Goal: Navigation & Orientation: Find specific page/section

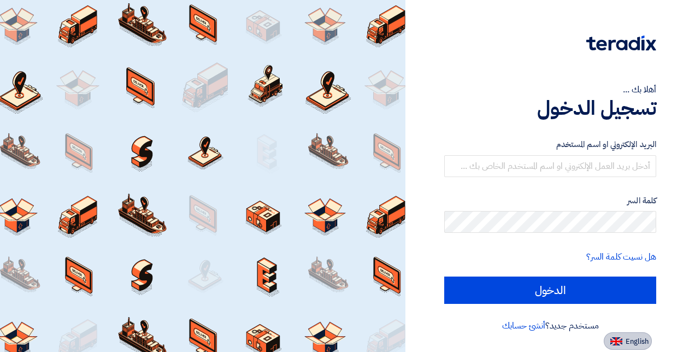
click at [622, 332] on button "English" at bounding box center [628, 340] width 48 height 17
type input "Sign in"
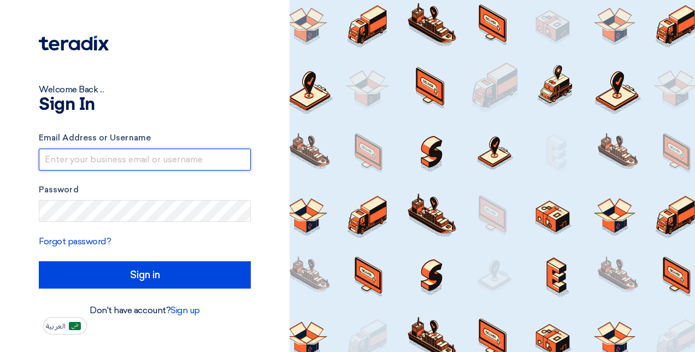
click at [149, 160] on input "text" at bounding box center [145, 160] width 212 height 22
paste input "[PERSON_NAME][EMAIL_ADDRESS][PERSON_NAME][DOMAIN_NAME]"
type input "[PERSON_NAME][EMAIL_ADDRESS][PERSON_NAME][DOMAIN_NAME]"
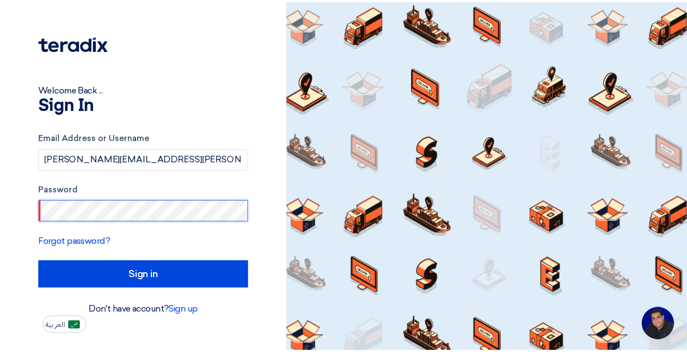
scroll to position [51, 0]
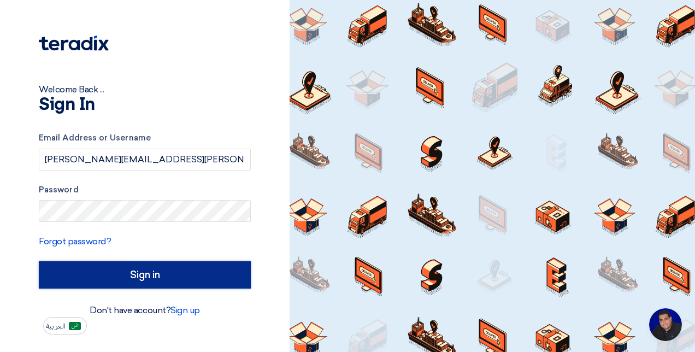
click at [97, 278] on input "Sign in" at bounding box center [145, 274] width 212 height 27
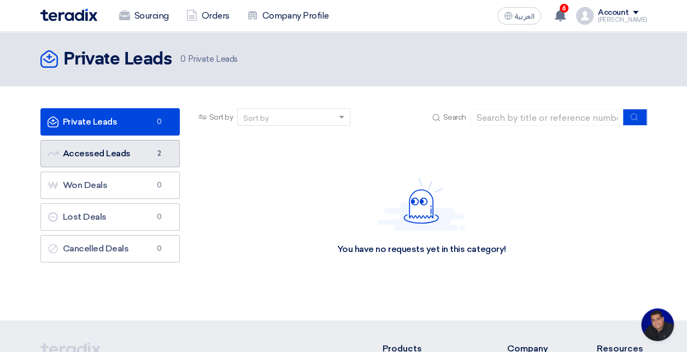
click at [120, 157] on link "Accessed Leads Accessed Leads 2" at bounding box center [109, 153] width 139 height 27
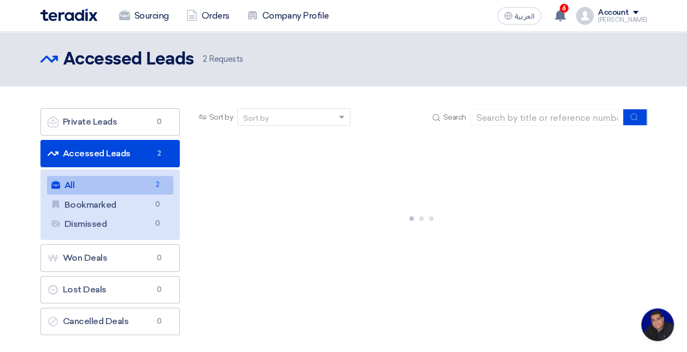
click at [118, 154] on link "Accessed Leads Accessed Leads 2" at bounding box center [109, 153] width 139 height 27
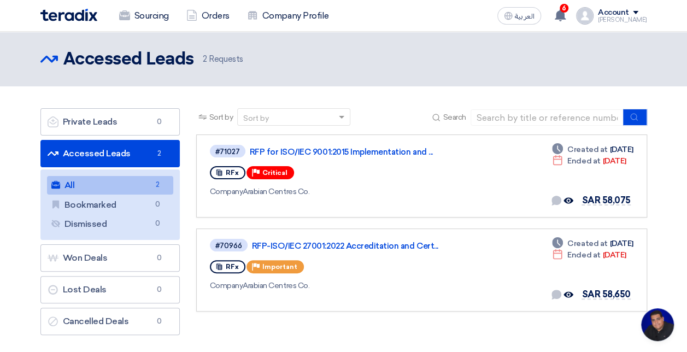
click at [97, 238] on ul "All All 2 Bookmarked Bookmarked 0 Dismissed Dismissed 0" at bounding box center [109, 204] width 139 height 71
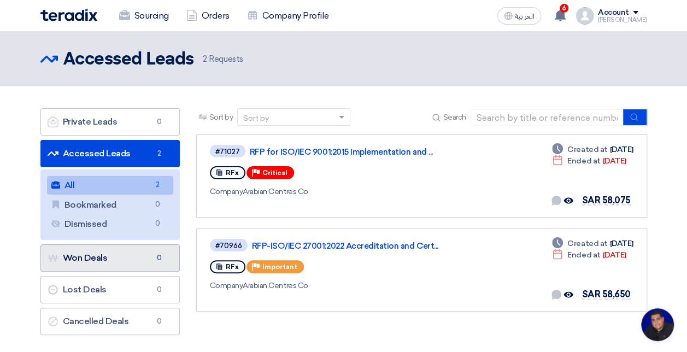
click at [94, 258] on link "Won Deals Won Deals 0" at bounding box center [109, 257] width 139 height 27
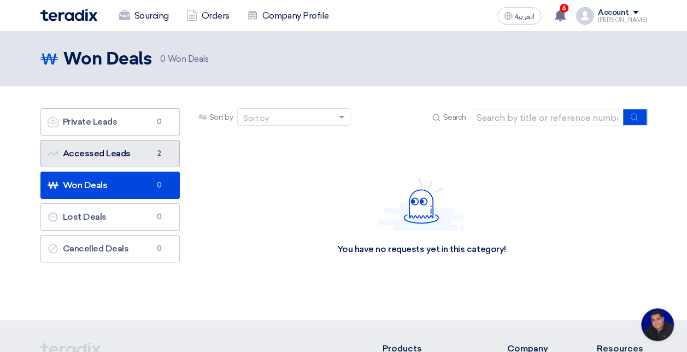
click at [89, 150] on link "Accessed Leads Accessed Leads 2" at bounding box center [109, 153] width 139 height 27
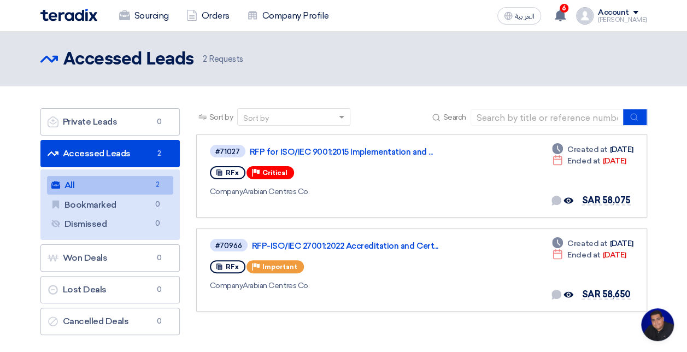
click at [85, 187] on link "All All 2" at bounding box center [110, 185] width 126 height 19
